Goal: Information Seeking & Learning: Check status

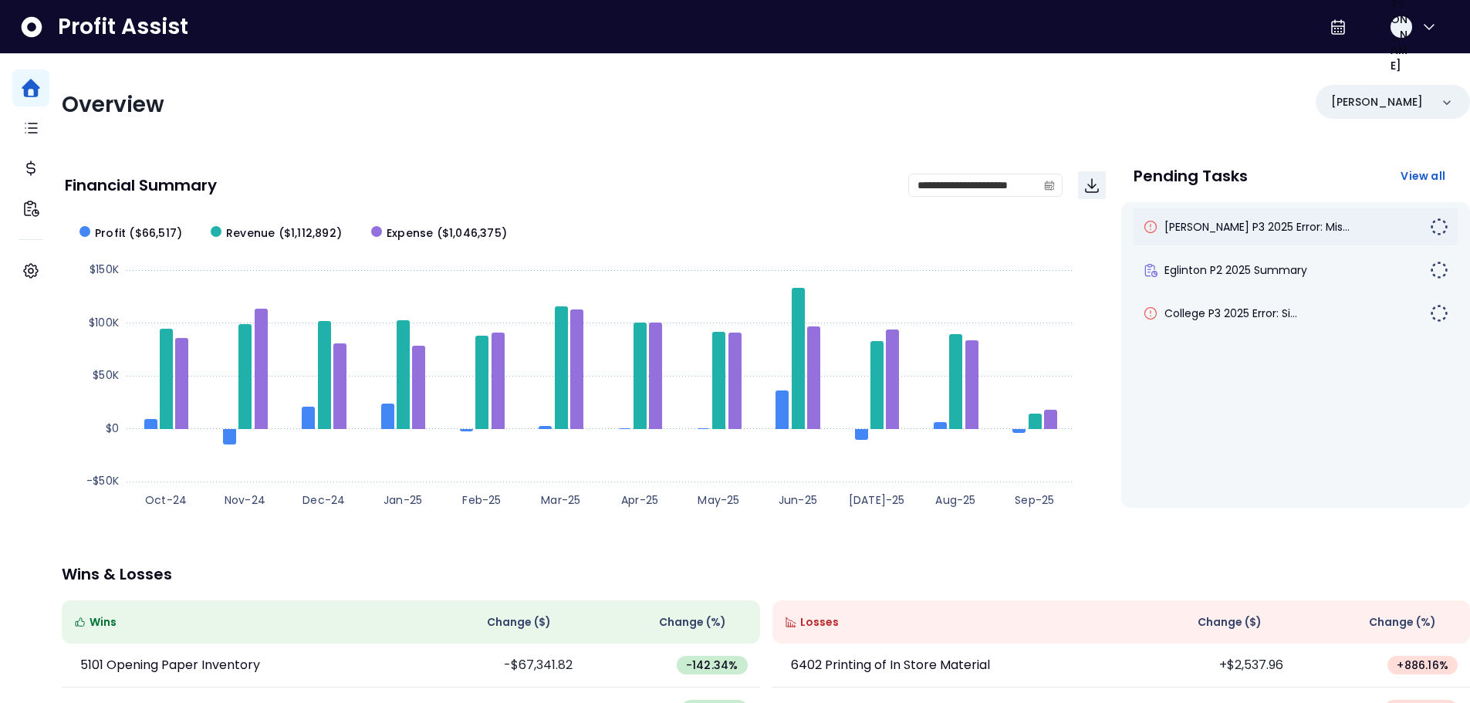
click at [1212, 237] on div "[PERSON_NAME] P3 2025 Error: Mis..." at bounding box center [1295, 226] width 324 height 37
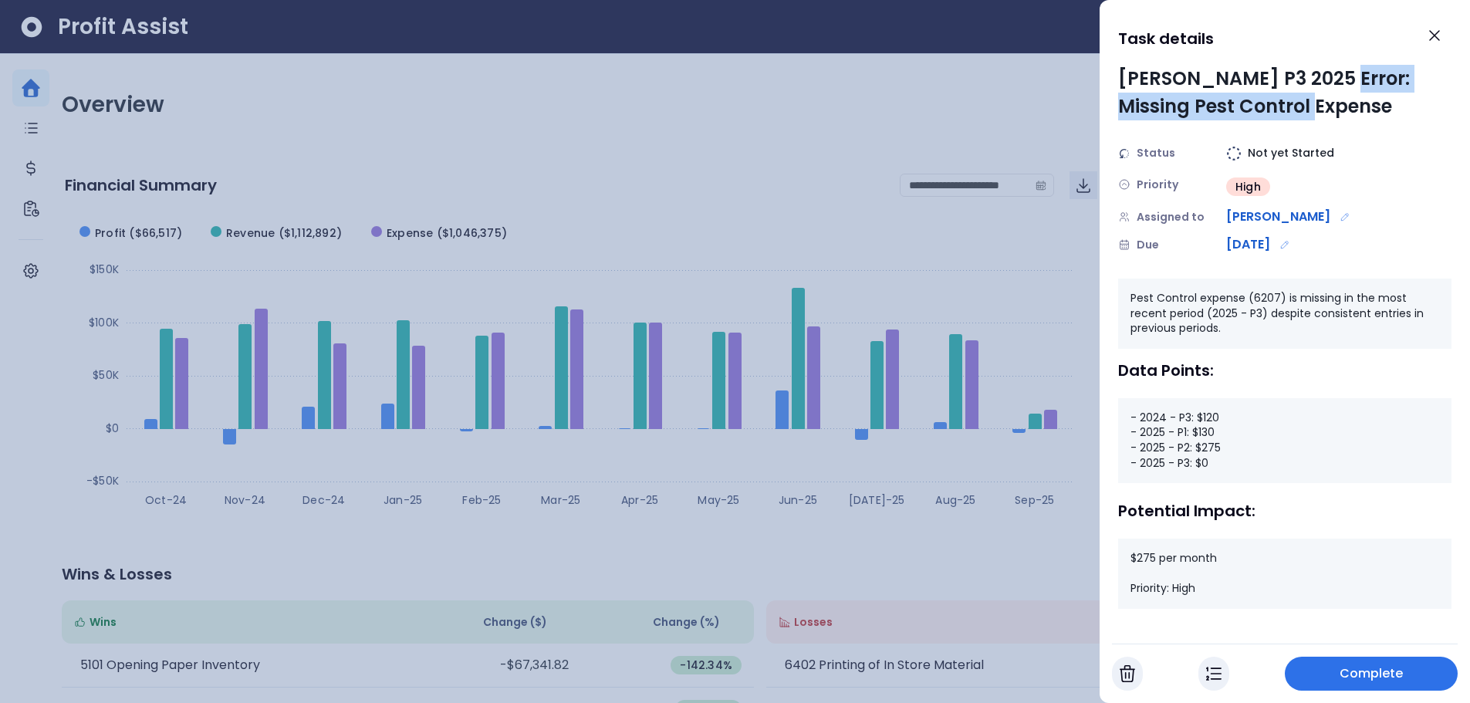
drag, startPoint x: 1324, startPoint y: 81, endPoint x: 1331, endPoint y: 112, distance: 31.6
click at [1331, 112] on div "[PERSON_NAME] P3 2025 Error: Missing Pest Control Expense" at bounding box center [1284, 93] width 333 height 56
drag, startPoint x: 1209, startPoint y: 463, endPoint x: 1171, endPoint y: 468, distance: 38.1
click at [1171, 468] on div "- 2024 - P3: $120 - 2025 - P1: $130 - 2025 - P2: $275 - 2025 - P3: $0" at bounding box center [1284, 440] width 333 height 85
click at [1433, 35] on icon "Close" at bounding box center [1434, 35] width 19 height 19
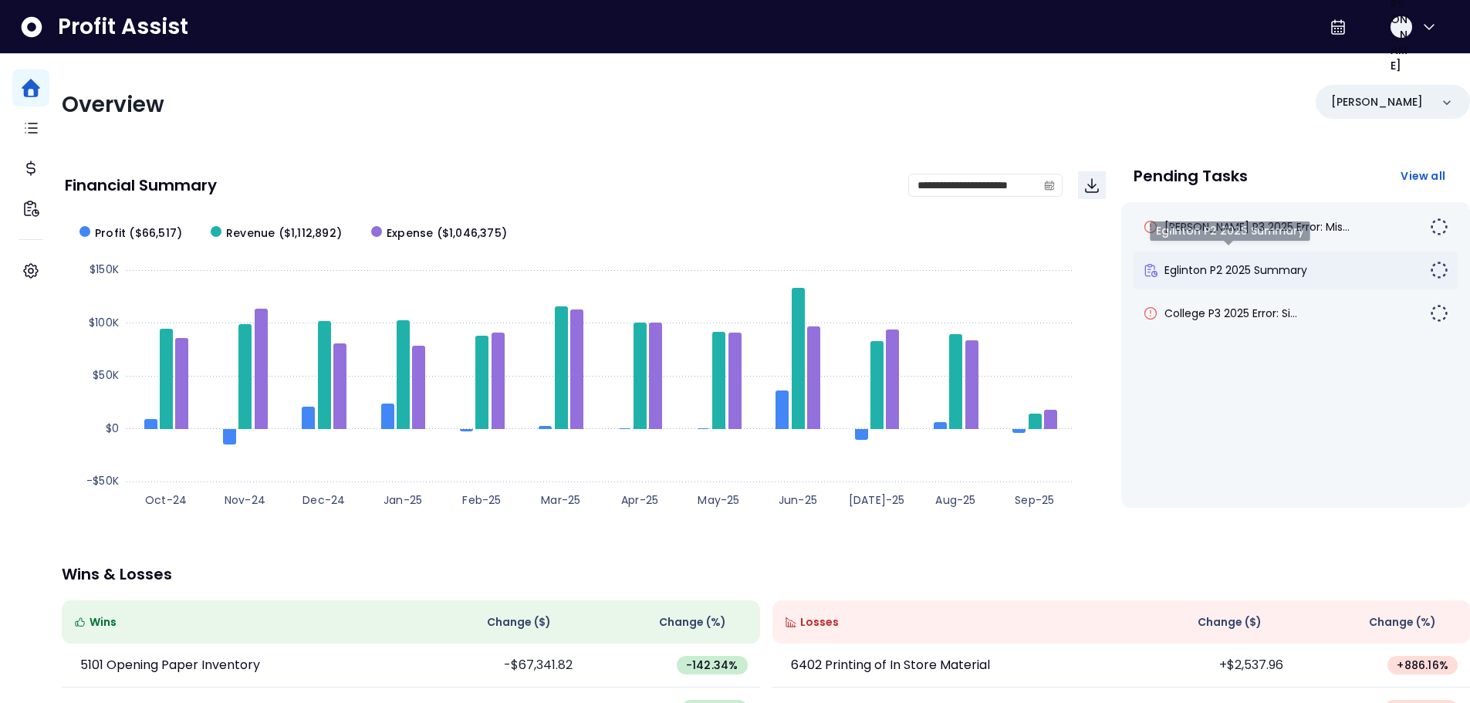
click at [1210, 273] on span "Eglinton P2 2025 Summary" at bounding box center [1235, 269] width 143 height 15
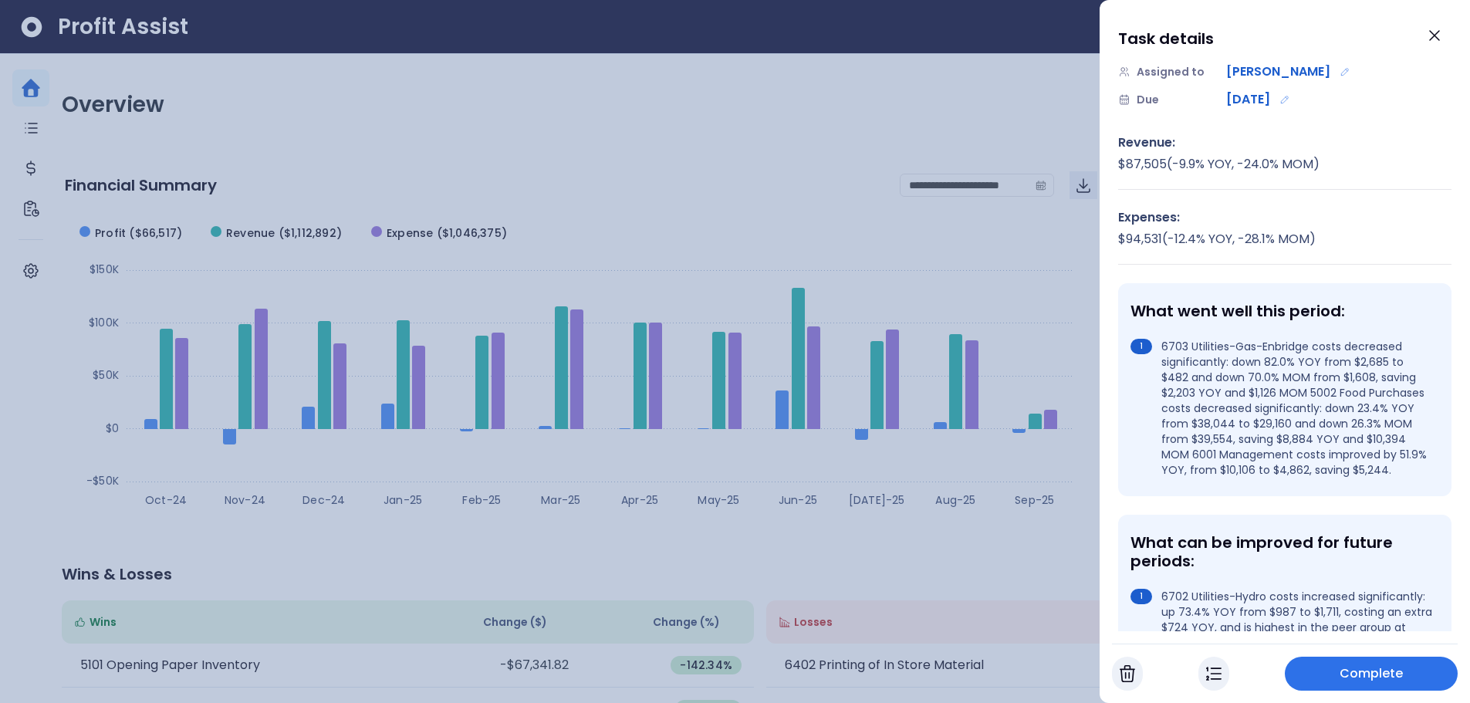
scroll to position [154, 0]
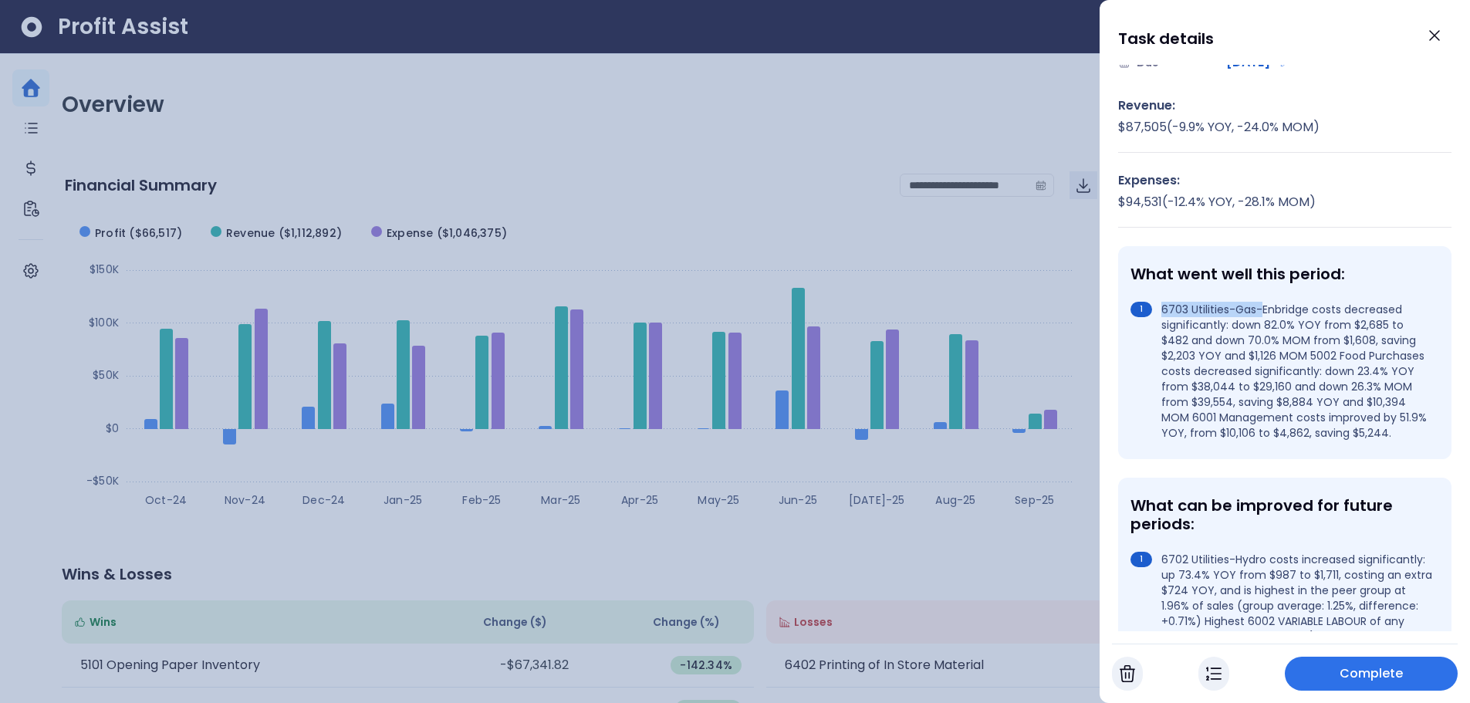
drag, startPoint x: 1163, startPoint y: 313, endPoint x: 1263, endPoint y: 313, distance: 100.3
click at [1262, 313] on li "6703 Utilities-Gas-Enbridge costs decreased significantly: down 82.0% YOY from …" at bounding box center [1281, 371] width 302 height 139
drag, startPoint x: 1171, startPoint y: 326, endPoint x: 1237, endPoint y: 326, distance: 66.3
click at [1237, 326] on li "6703 Utilities-Gas-Enbridge costs decreased significantly: down 82.0% YOY from …" at bounding box center [1281, 371] width 302 height 139
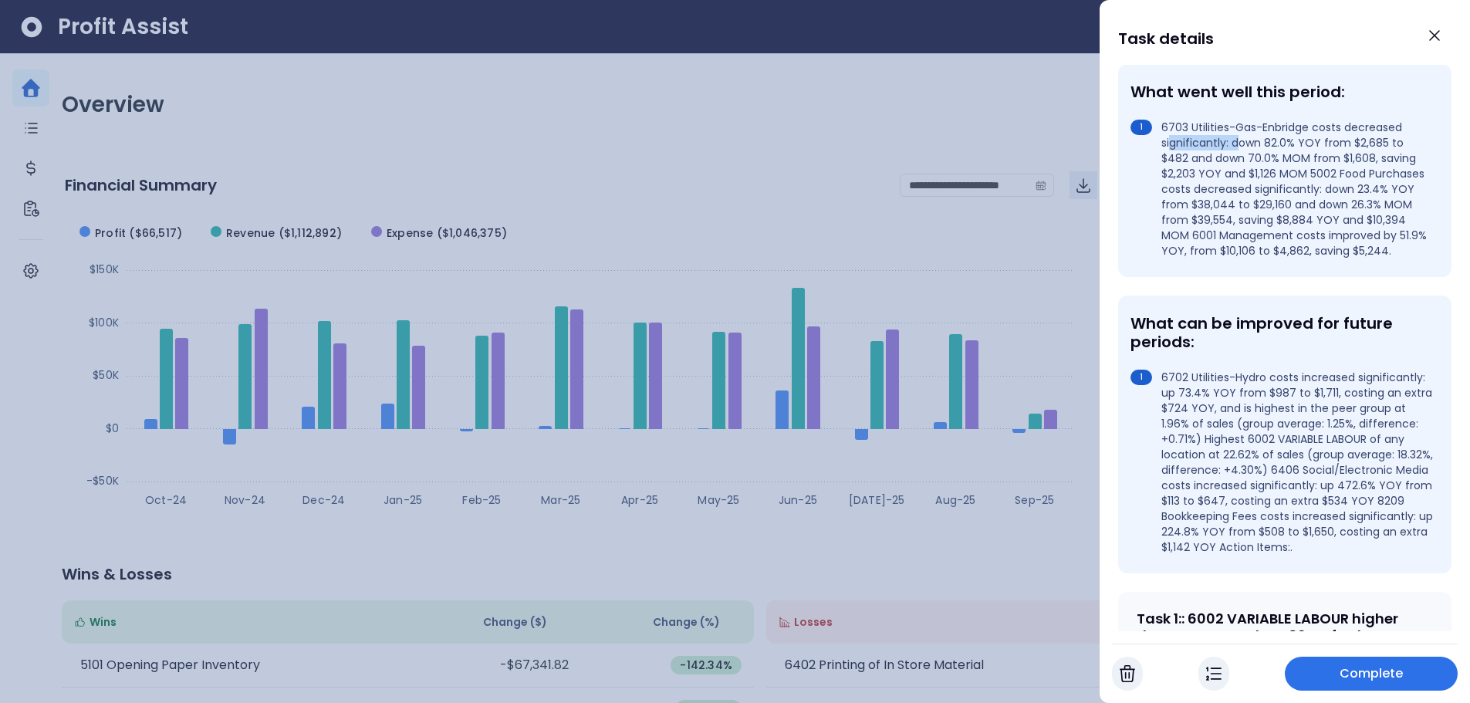
scroll to position [386, 0]
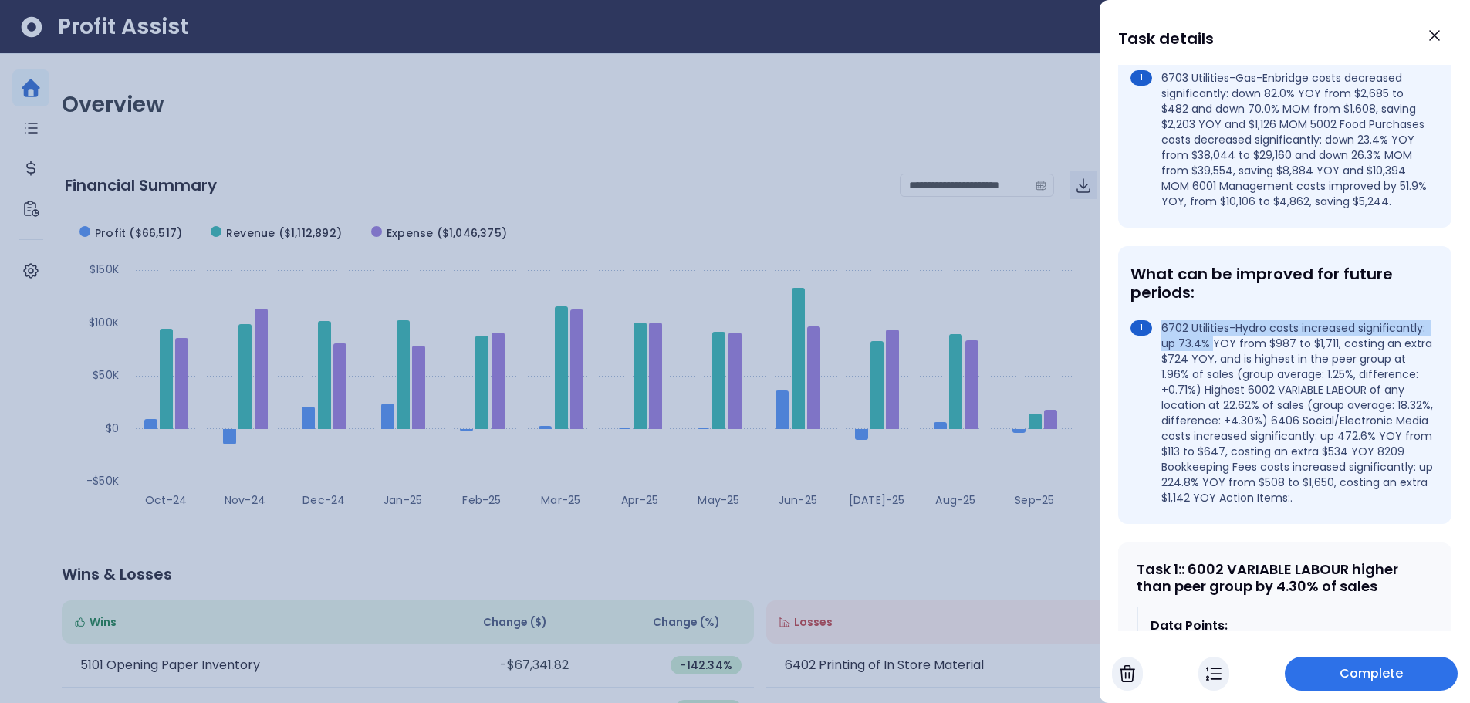
drag, startPoint x: 1163, startPoint y: 347, endPoint x: 1280, endPoint y: 360, distance: 118.0
click at [1280, 360] on li "6702 Utilities-Hydro costs increased significantly: up 73.4% YOY from $987 to $…" at bounding box center [1281, 412] width 302 height 185
drag, startPoint x: 1161, startPoint y: 423, endPoint x: 1275, endPoint y: 420, distance: 114.2
click at [1275, 420] on li "6702 Utilities-Hydro costs increased significantly: up 73.4% YOY from $987 to $…" at bounding box center [1281, 412] width 302 height 185
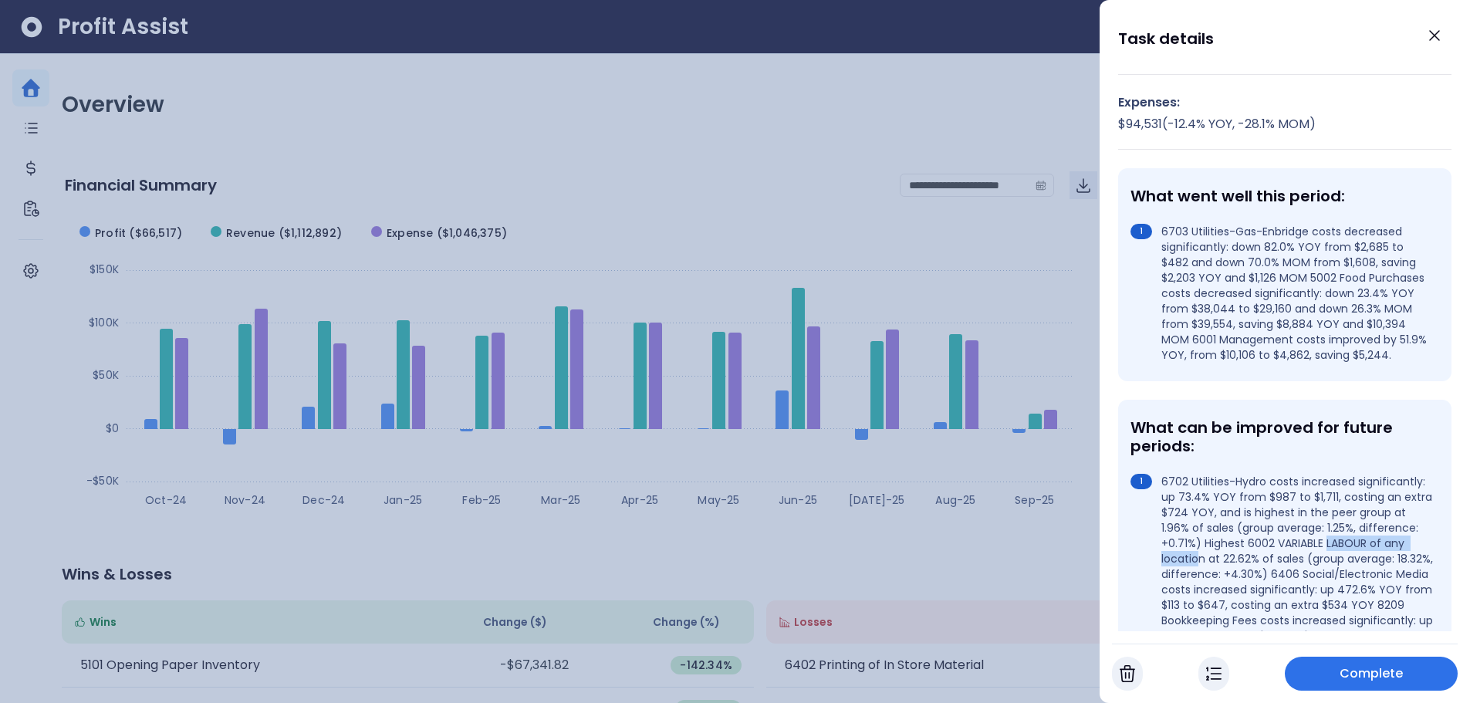
scroll to position [231, 0]
click at [1429, 36] on icon "Close" at bounding box center [1434, 35] width 19 height 19
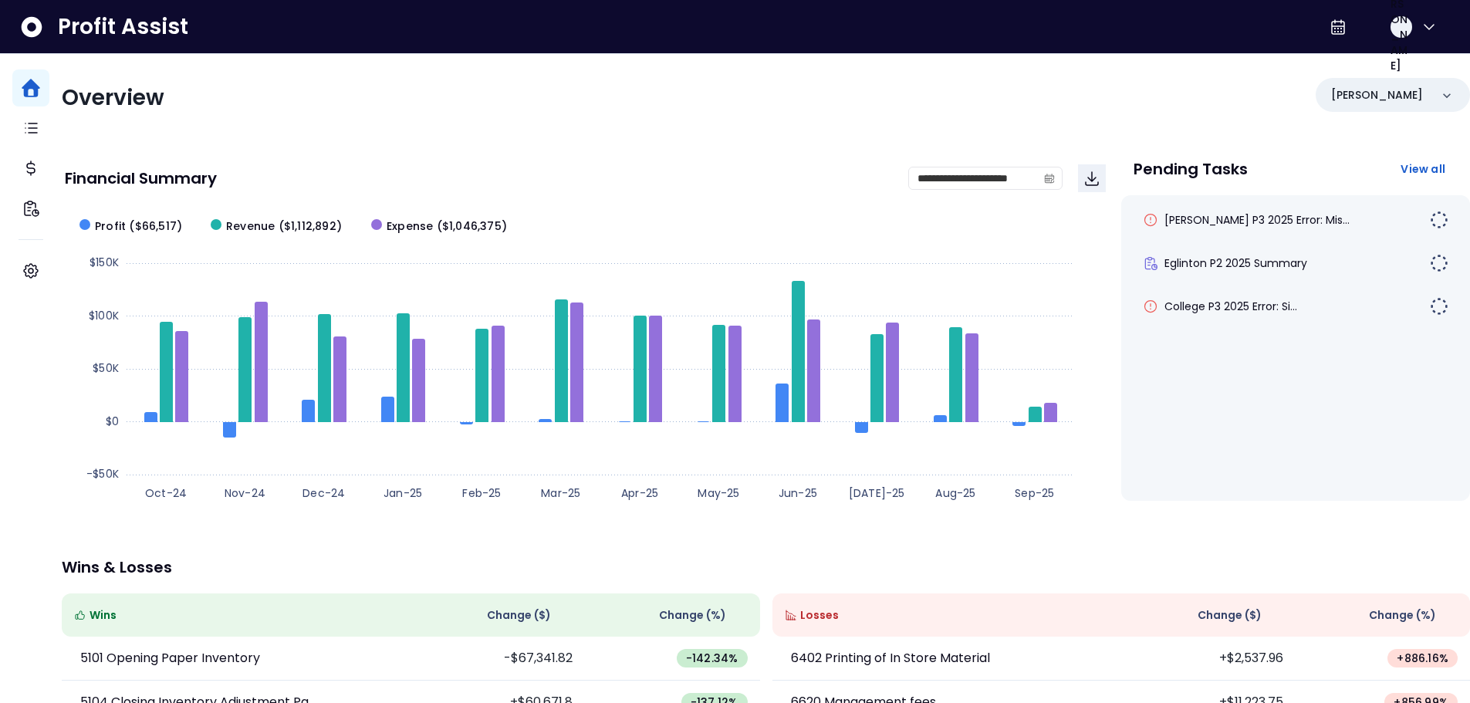
scroll to position [0, 0]
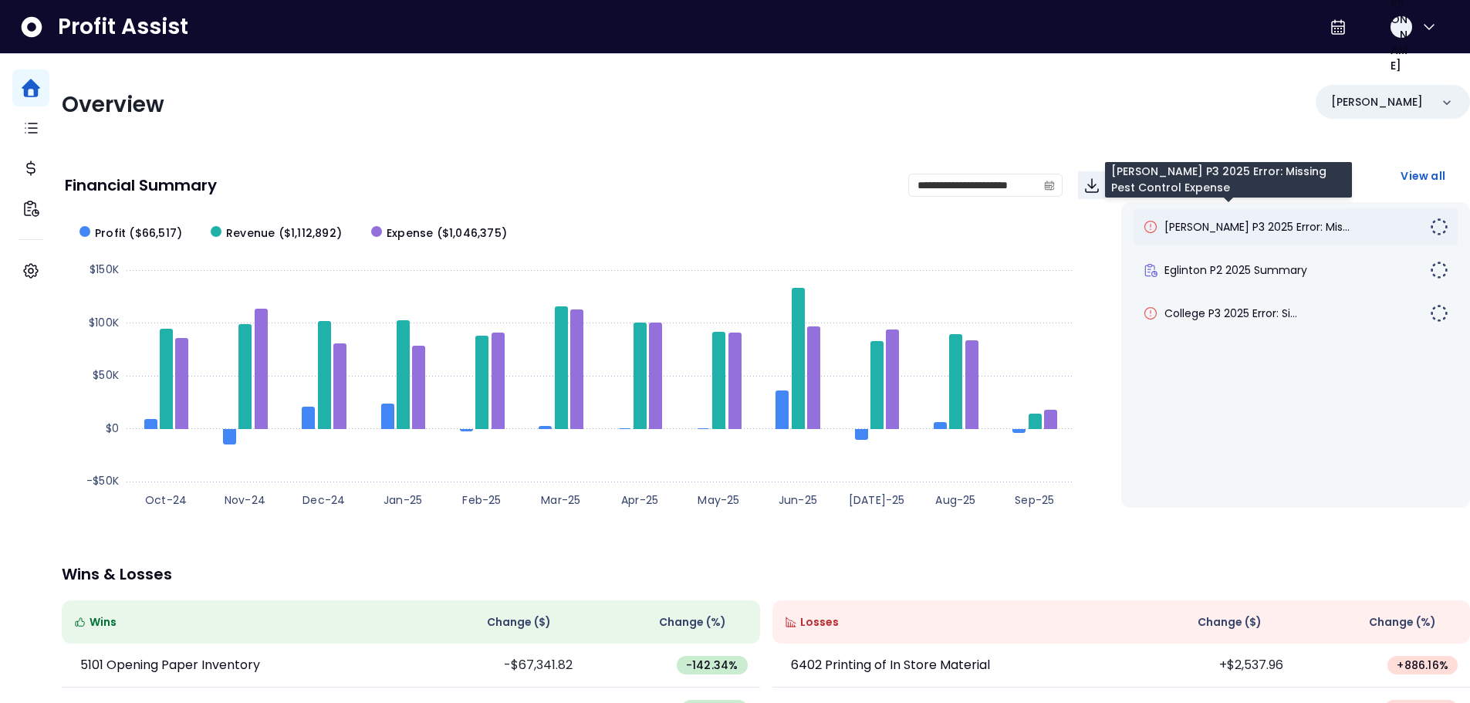
click at [1204, 221] on span "[PERSON_NAME] P3 2025 Error: Mis..." at bounding box center [1256, 226] width 185 height 15
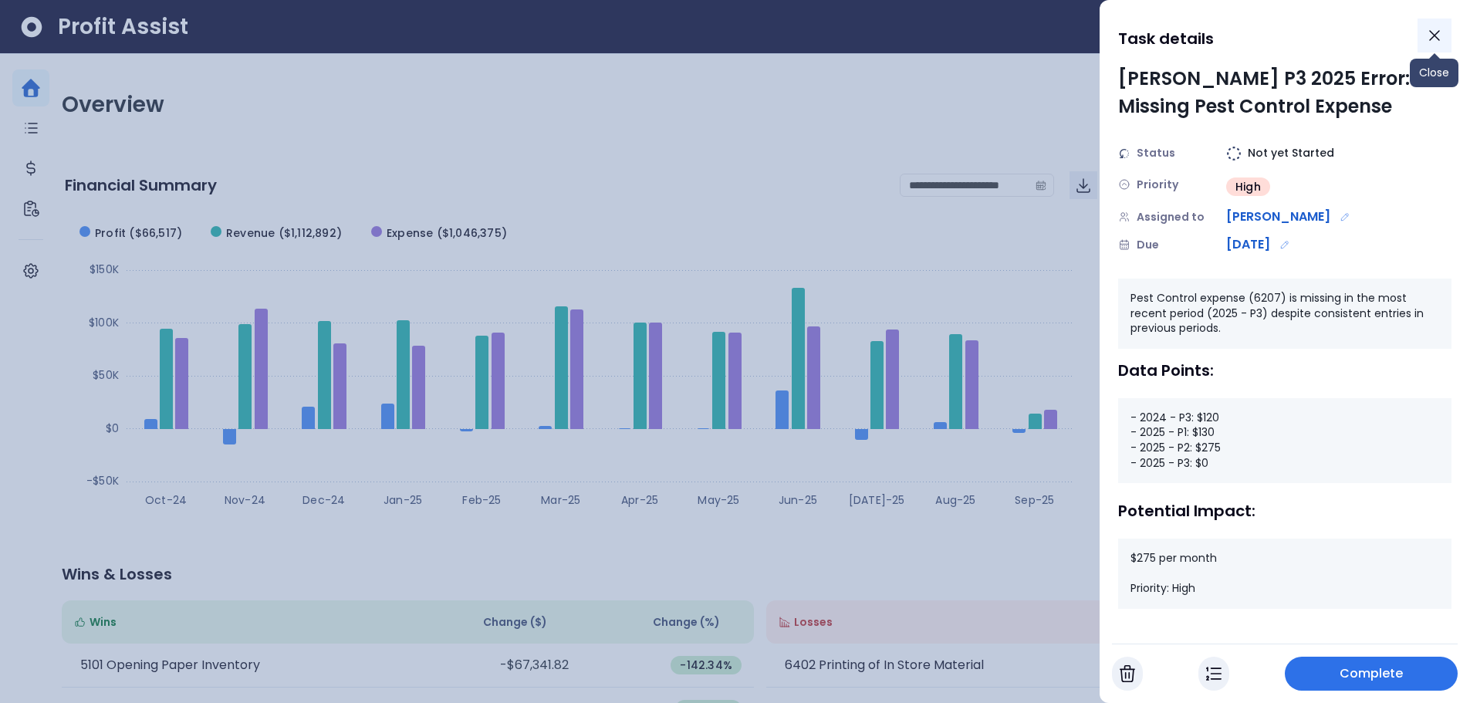
click at [1437, 30] on icon "Close" at bounding box center [1434, 35] width 19 height 19
